Goal: Use online tool/utility

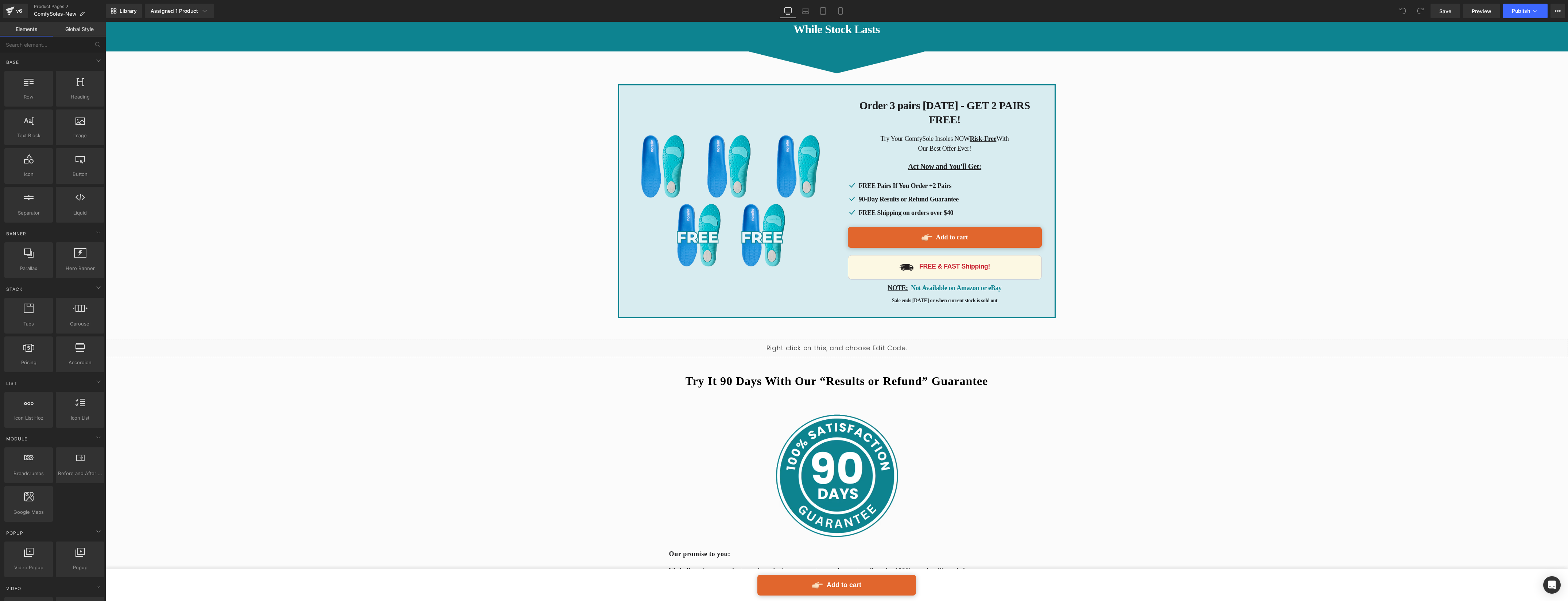
scroll to position [3697, 0]
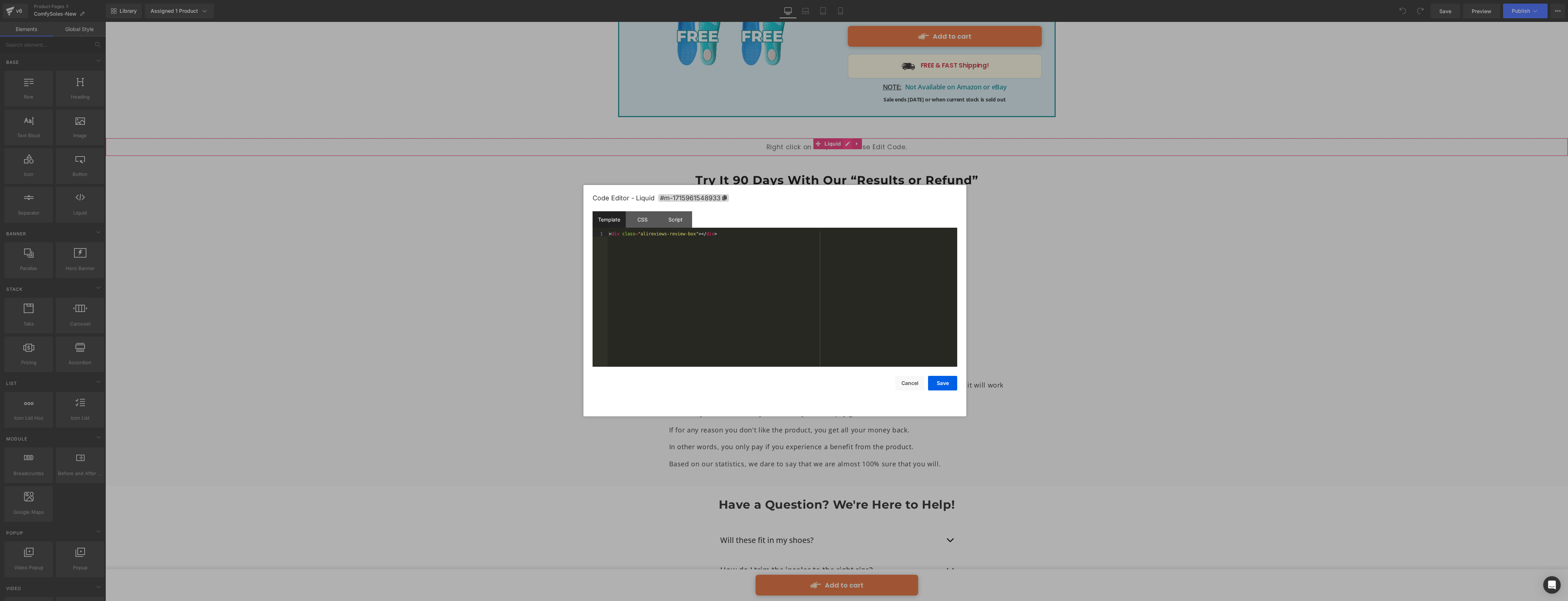
click at [848, 138] on div "Liquid" at bounding box center [836, 147] width 1463 height 18
click at [917, 386] on button "Cancel" at bounding box center [910, 383] width 29 height 15
